Goal: Information Seeking & Learning: Learn about a topic

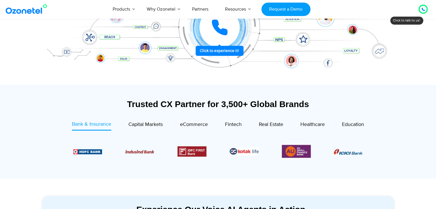
scroll to position [86, 0]
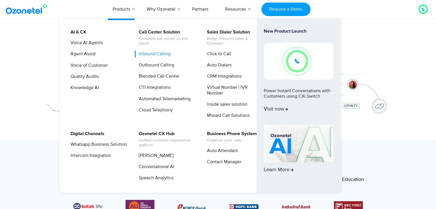
click at [152, 53] on link "Inbound Calling" at bounding box center [153, 53] width 36 height 7
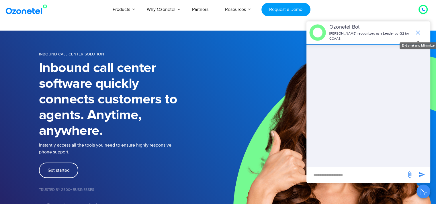
click at [417, 34] on span "end chat or minimize" at bounding box center [417, 32] width 11 height 11
